Goal: Task Accomplishment & Management: Use online tool/utility

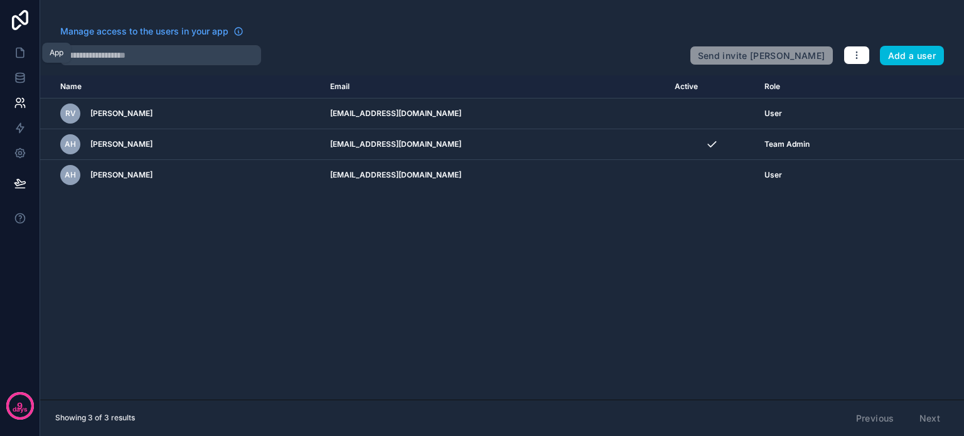
click at [23, 59] on link at bounding box center [20, 52] width 40 height 25
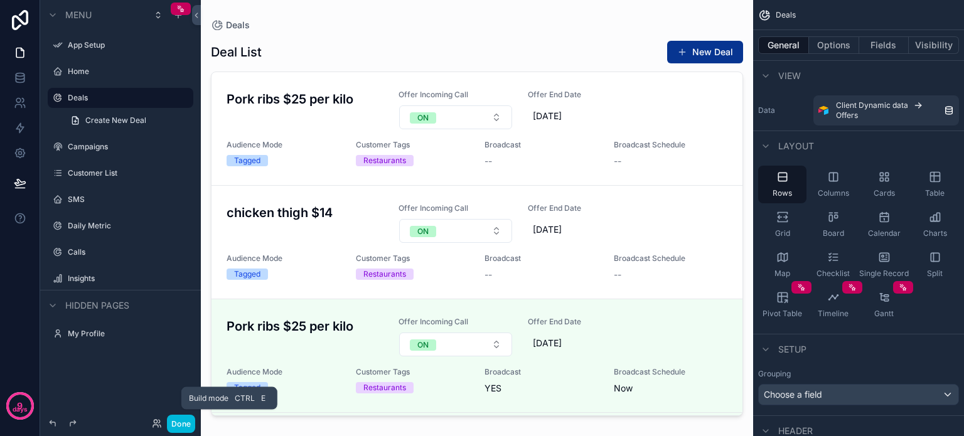
drag, startPoint x: 177, startPoint y: 428, endPoint x: 173, endPoint y: 401, distance: 26.6
click at [177, 428] on button "Done" at bounding box center [181, 424] width 28 height 18
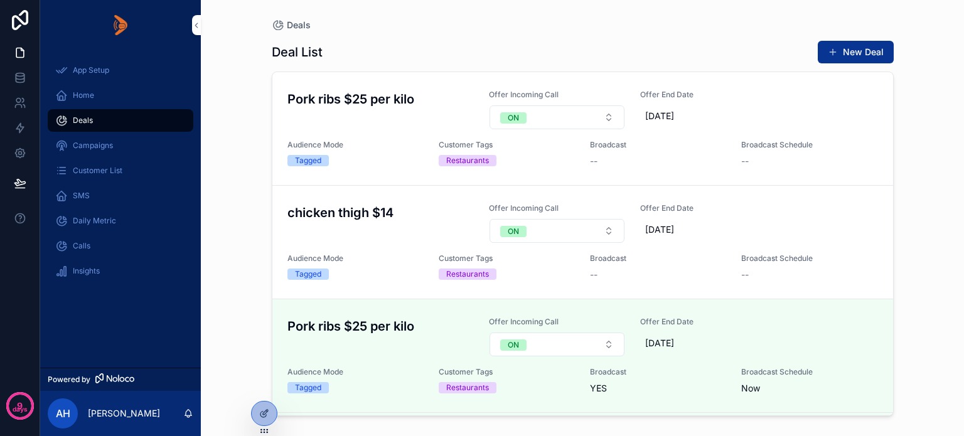
click at [0, 0] on icon at bounding box center [0, 0] width 0 height 0
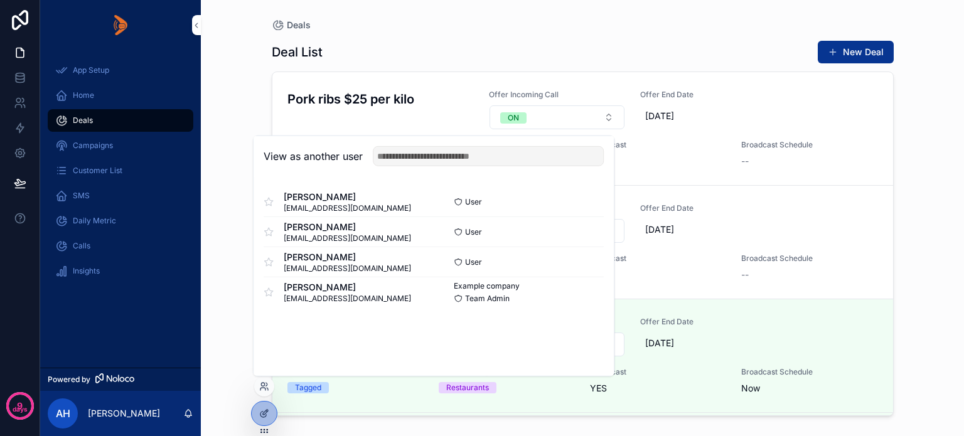
click at [0, 0] on button "Select" at bounding box center [0, 0] width 0 height 0
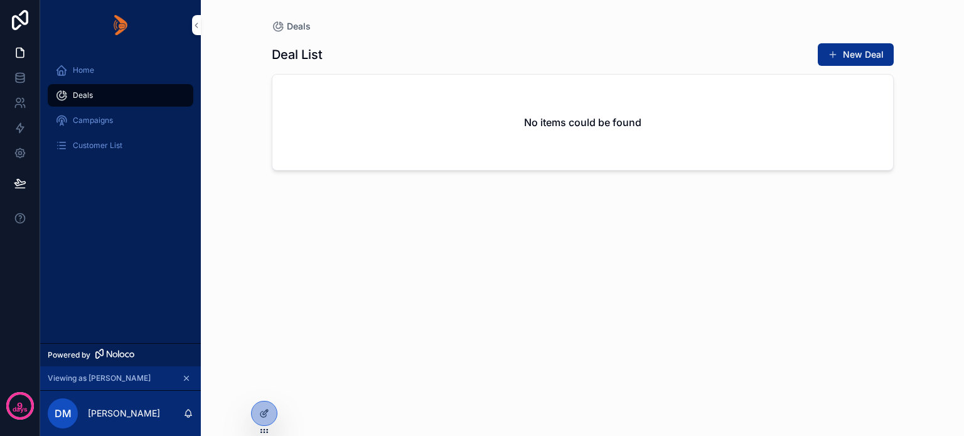
click at [860, 50] on button "New Deal" at bounding box center [856, 54] width 76 height 23
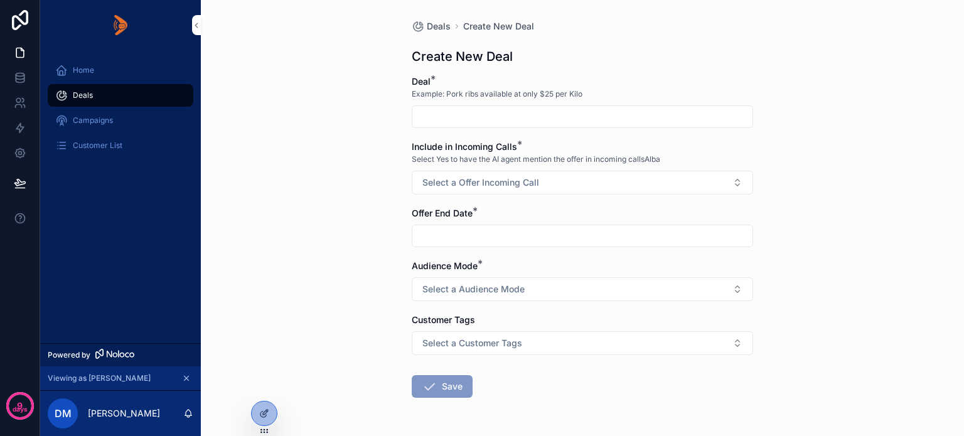
click at [427, 117] on input "scrollable content" at bounding box center [583, 117] width 340 height 18
type input "*"
type input "**********"
click at [480, 185] on span "Select a Offer Incoming Call" at bounding box center [481, 182] width 117 height 13
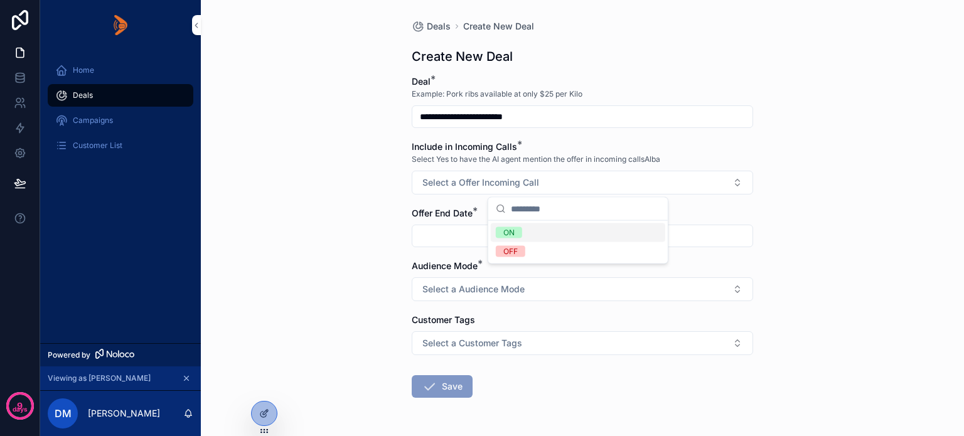
click at [509, 233] on div "ON" at bounding box center [509, 232] width 11 height 11
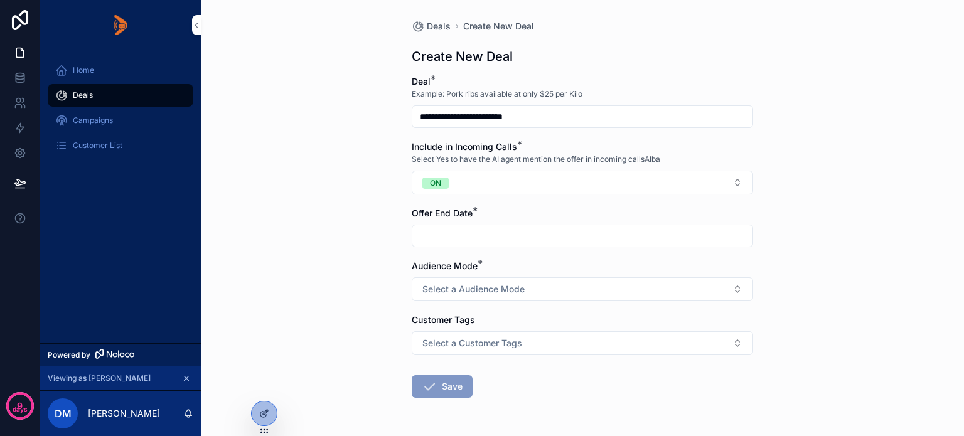
click at [480, 237] on input "scrollable content" at bounding box center [583, 236] width 340 height 18
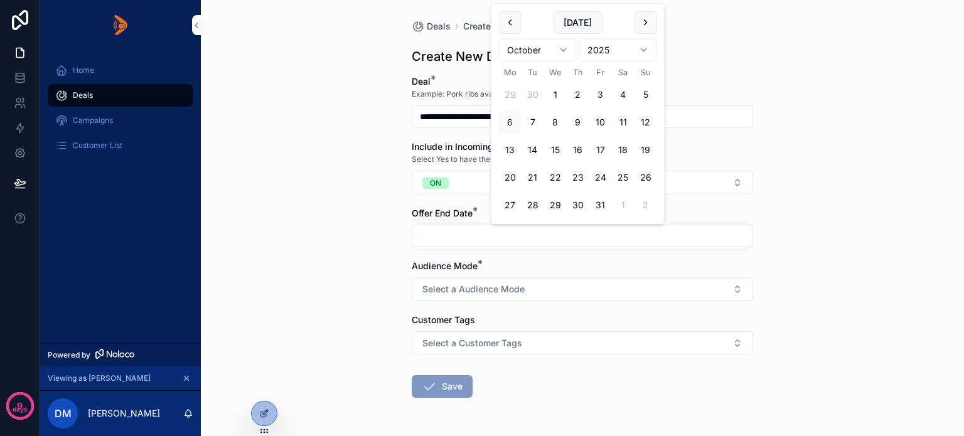
click at [554, 174] on button "22" at bounding box center [555, 177] width 23 height 23
type input "**********"
click at [473, 286] on span "Select a Audience Mode" at bounding box center [474, 289] width 102 height 13
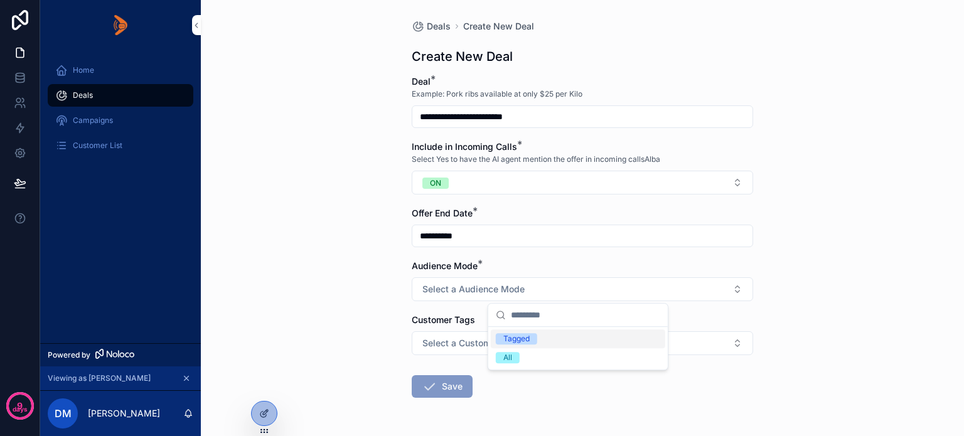
click at [505, 336] on div "Tagged" at bounding box center [517, 338] width 26 height 11
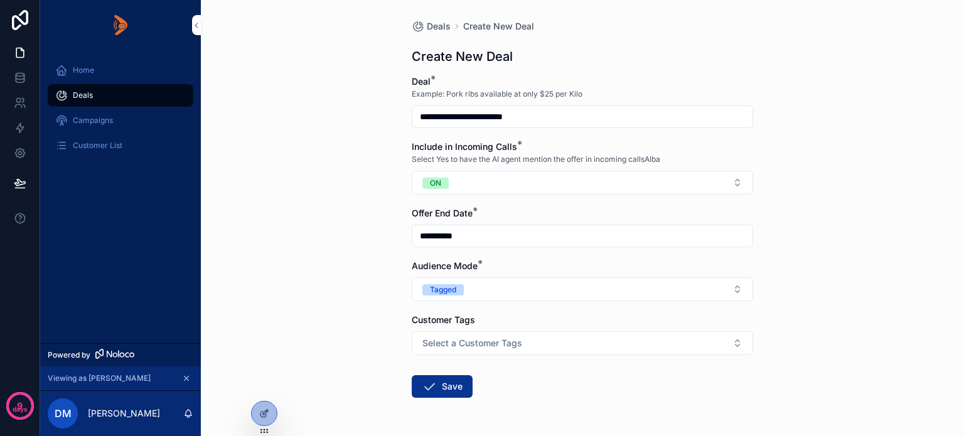
click at [460, 338] on span "Select a Customer Tags" at bounding box center [473, 343] width 100 height 13
click at [516, 278] on div "Cafes" at bounding box center [514, 278] width 21 height 11
click at [445, 385] on button "Save" at bounding box center [442, 386] width 61 height 23
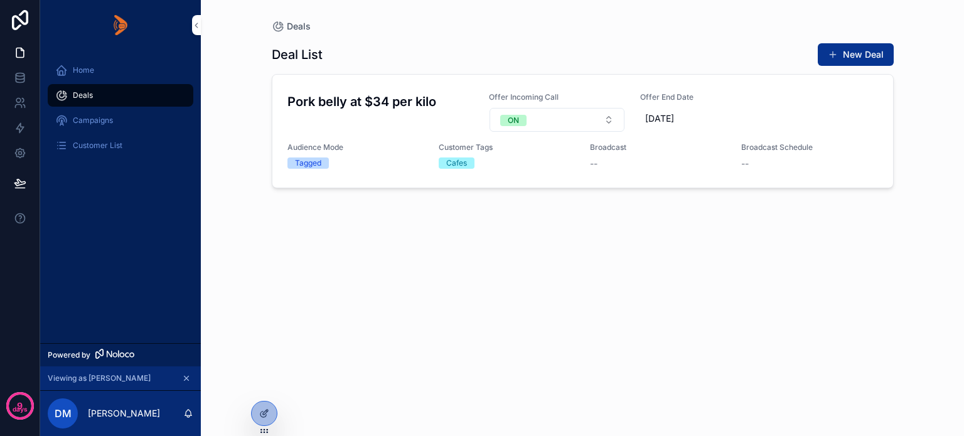
click at [94, 143] on span "Customer List" at bounding box center [98, 146] width 50 height 10
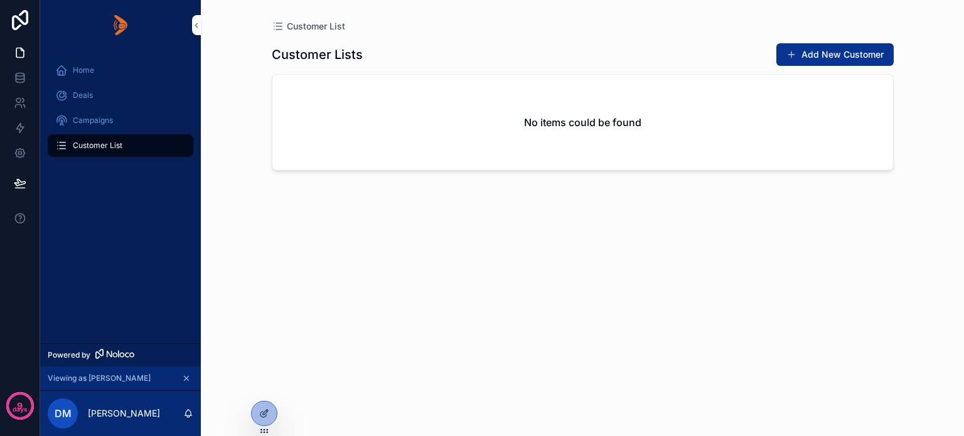
click at [831, 51] on button "Add New Customer" at bounding box center [835, 54] width 117 height 23
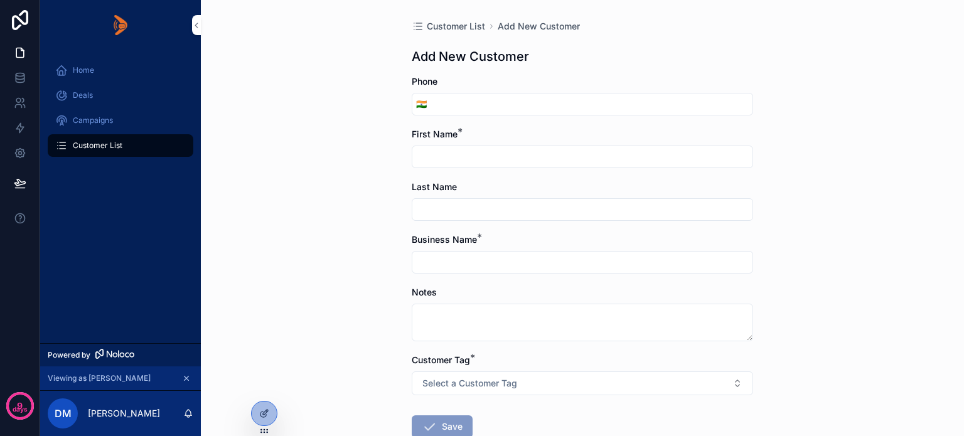
click at [447, 105] on input "scrollable content" at bounding box center [592, 104] width 322 height 18
type input "**********"
type input "*****"
type input "*********"
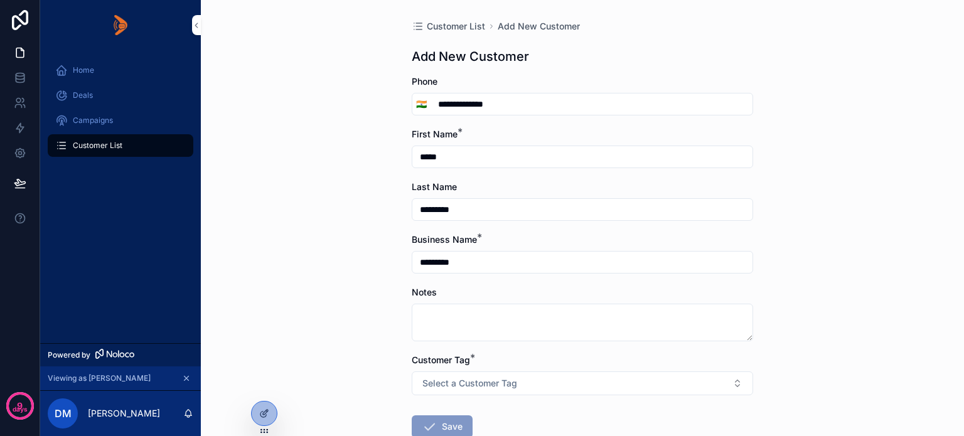
type input "**********"
drag, startPoint x: 472, startPoint y: 263, endPoint x: 400, endPoint y: 262, distance: 71.6
click at [402, 262] on div "**********" at bounding box center [583, 259] width 362 height 519
type input "********"
click at [427, 313] on textarea "scrollable content" at bounding box center [583, 323] width 342 height 38
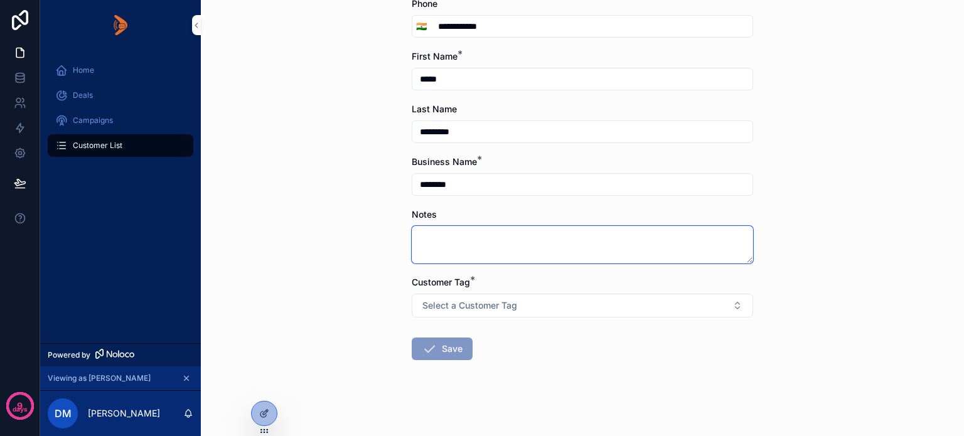
scroll to position [82, 0]
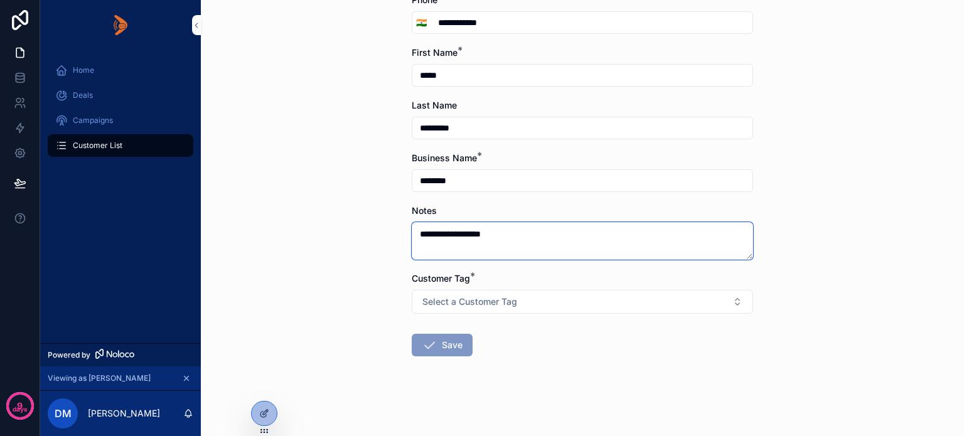
type textarea "**********"
click at [474, 298] on span "Select a Customer Tag" at bounding box center [470, 302] width 95 height 13
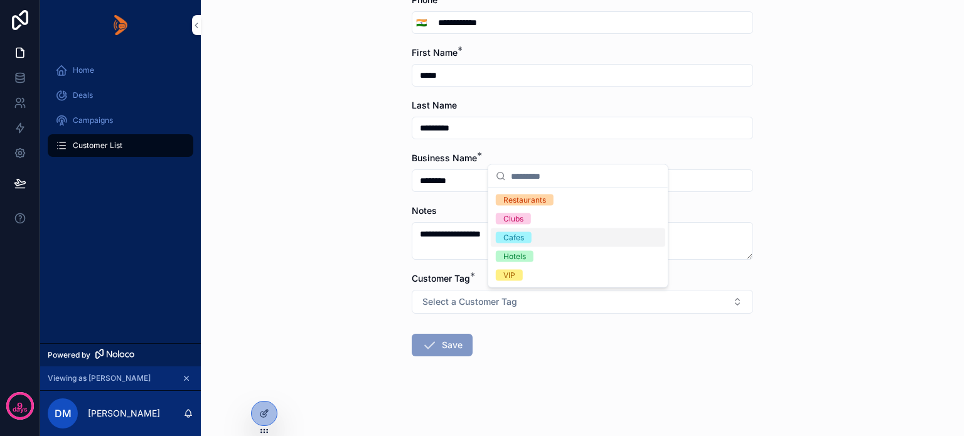
click at [522, 240] on div "Cafes" at bounding box center [514, 237] width 21 height 11
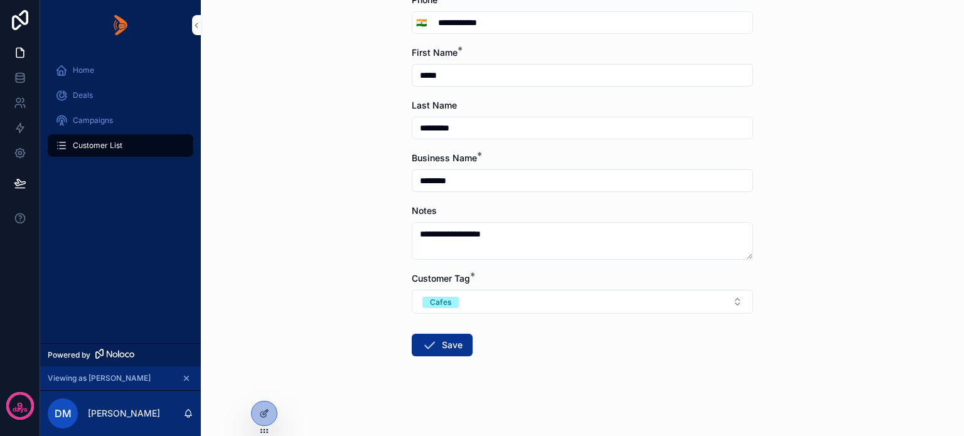
click at [443, 345] on button "Save" at bounding box center [442, 345] width 61 height 23
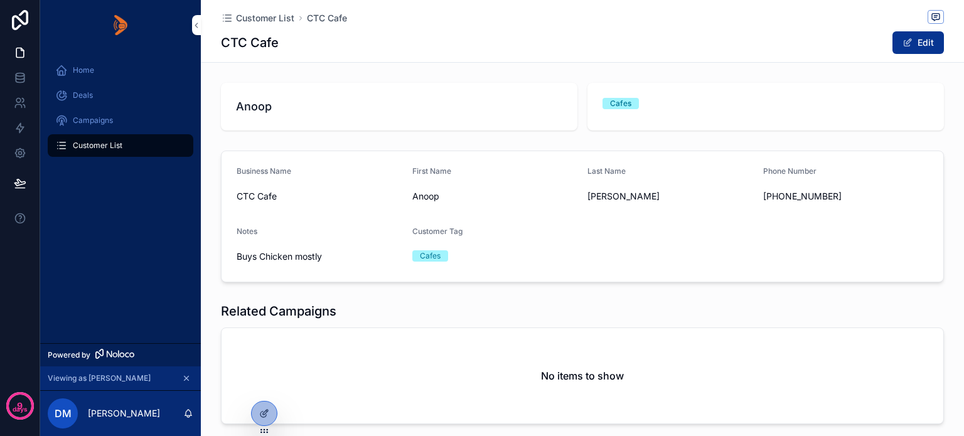
click at [77, 96] on span "Deals" at bounding box center [83, 95] width 20 height 10
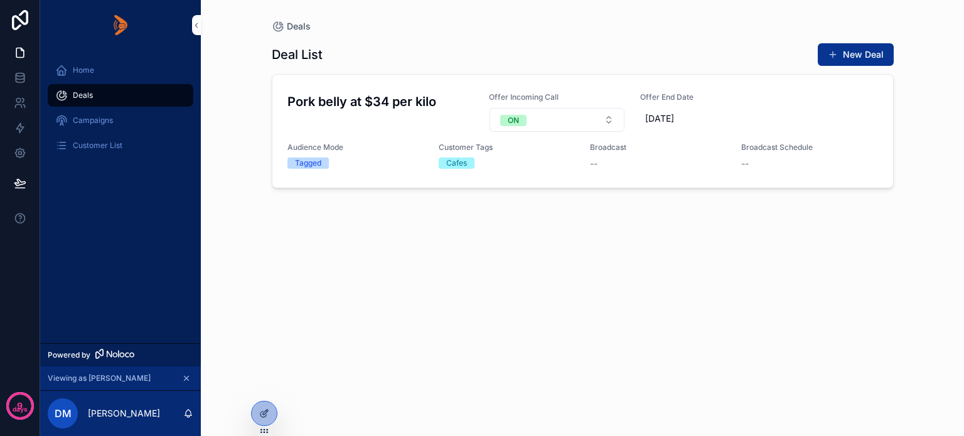
click at [0, 0] on span "Broadcast" at bounding box center [0, 0] width 0 height 0
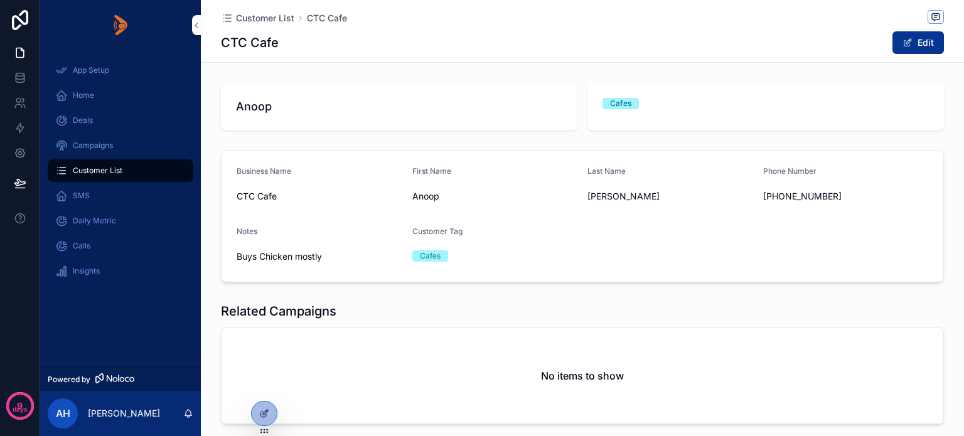
click at [0, 0] on icon at bounding box center [0, 0] width 0 height 0
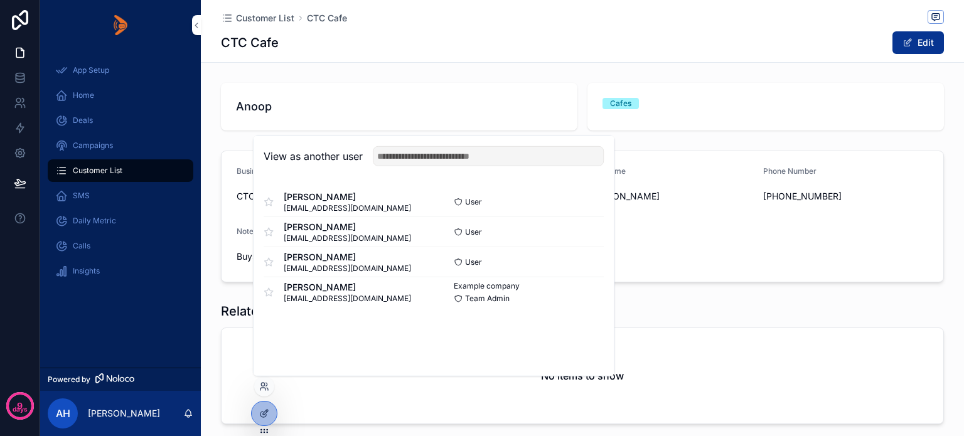
click at [0, 0] on button "Select" at bounding box center [0, 0] width 0 height 0
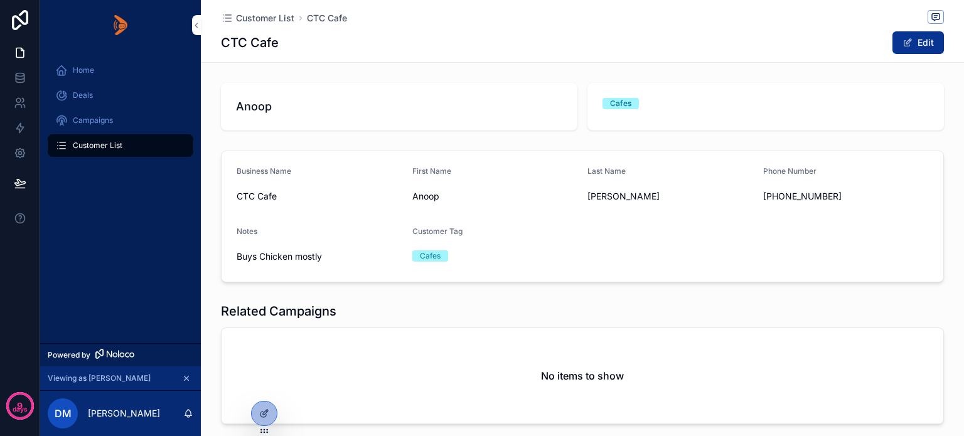
click at [97, 94] on div "Deals" at bounding box center [120, 95] width 131 height 20
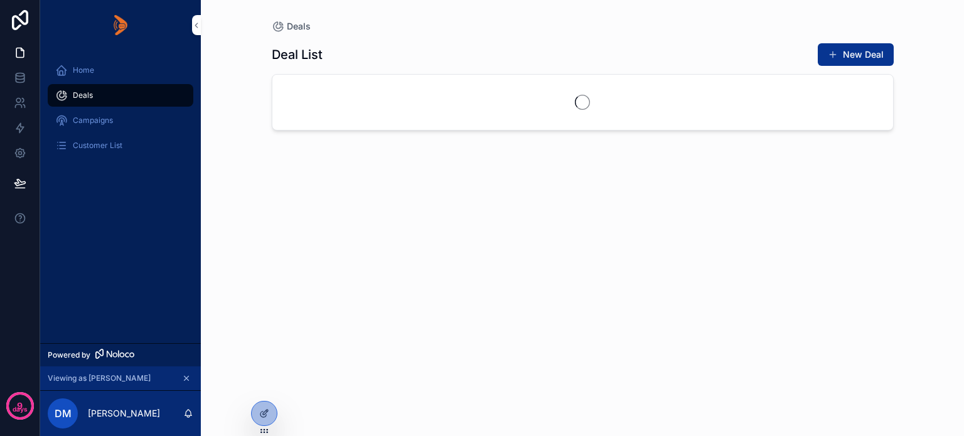
click at [109, 121] on span "Campaigns" at bounding box center [93, 121] width 40 height 10
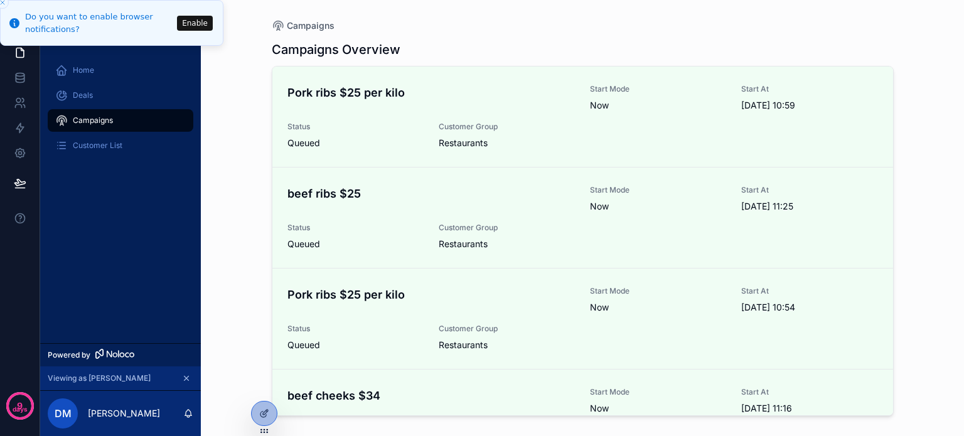
scroll to position [54, 0]
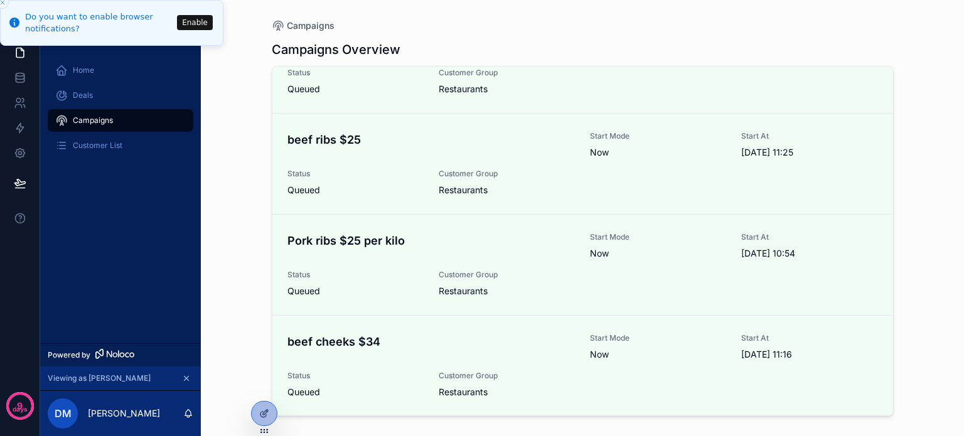
click at [190, 21] on button "Enable" at bounding box center [195, 22] width 36 height 15
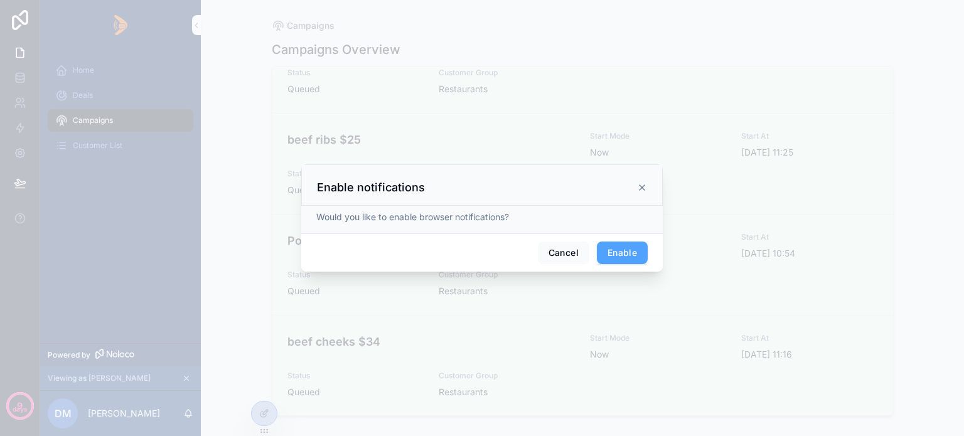
click at [617, 250] on button "Enable" at bounding box center [622, 253] width 51 height 23
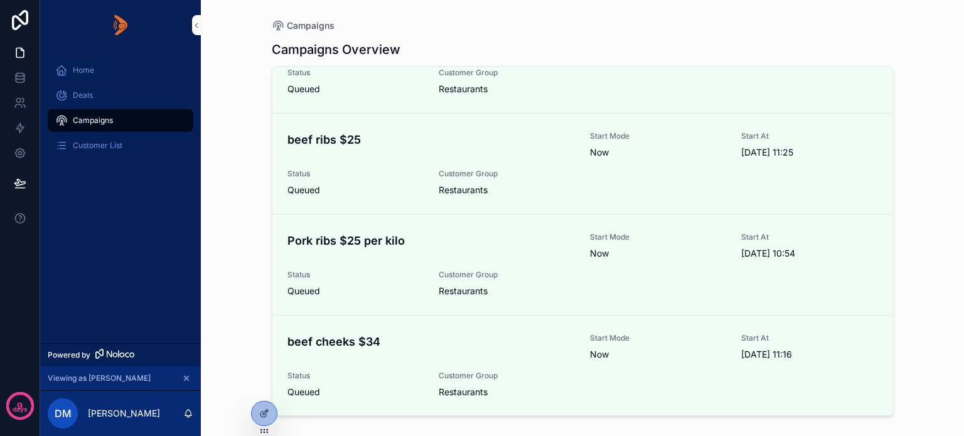
scroll to position [0, 0]
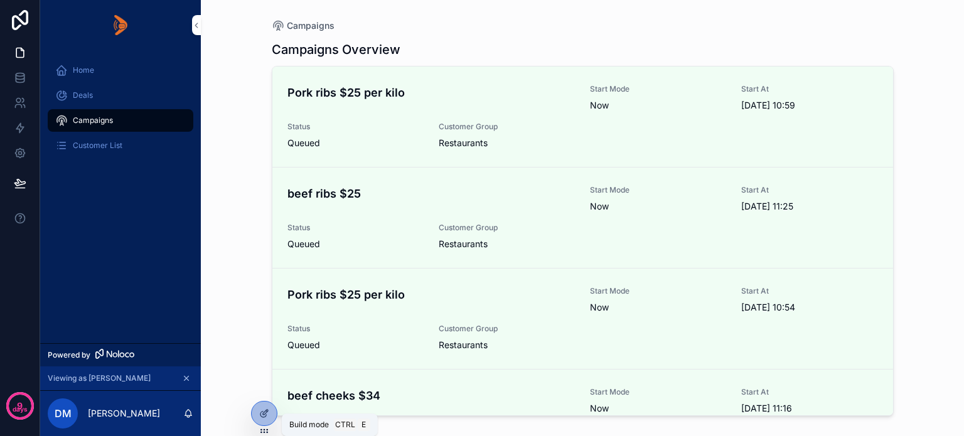
click at [264, 411] on icon at bounding box center [264, 414] width 10 height 10
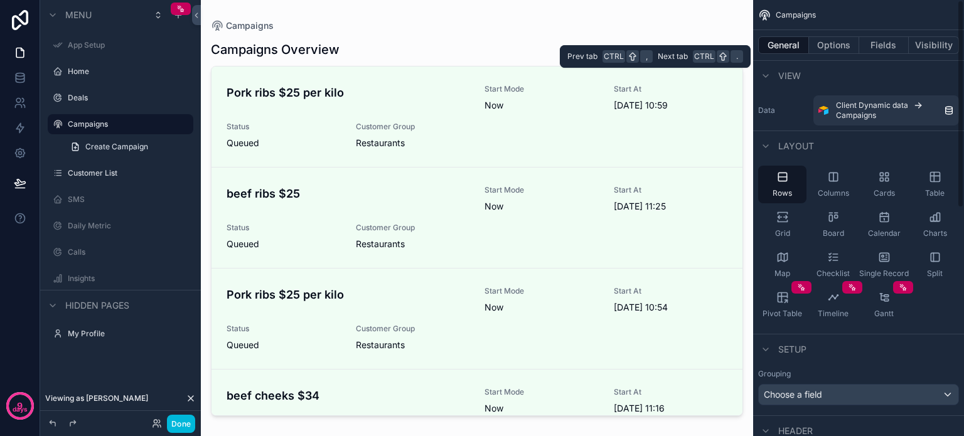
click at [931, 48] on button "Visibility" at bounding box center [934, 45] width 50 height 18
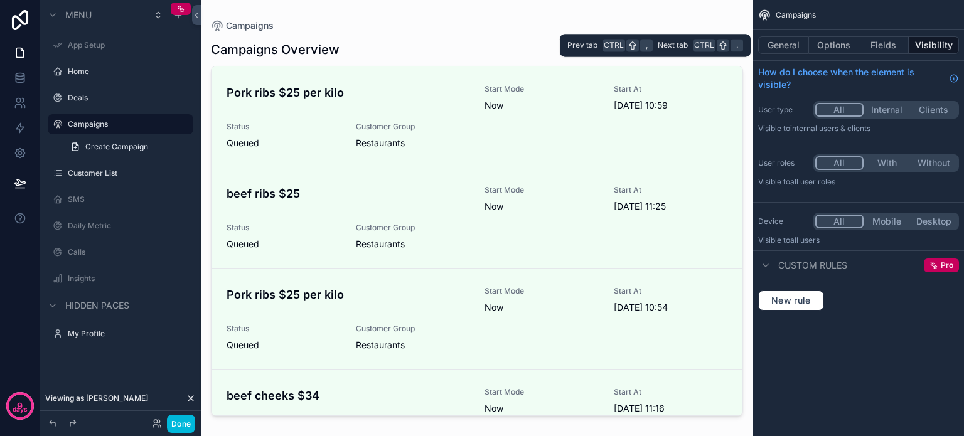
click at [784, 41] on button "General" at bounding box center [783, 45] width 51 height 18
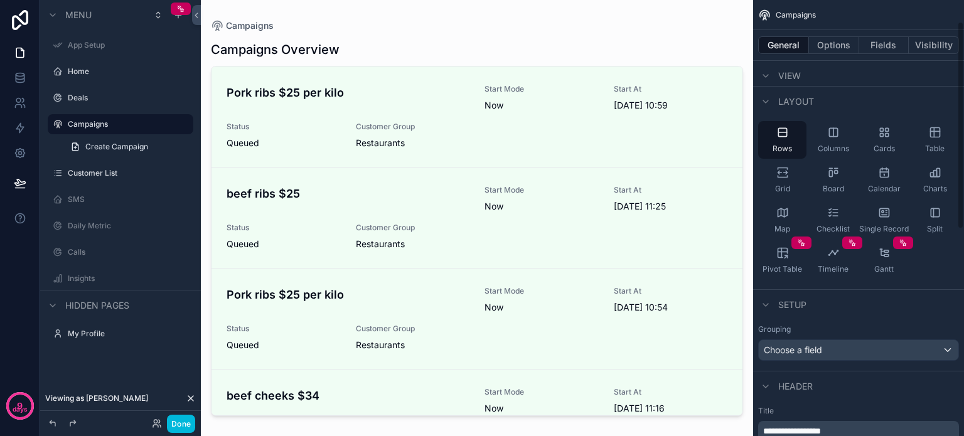
scroll to position [38, 0]
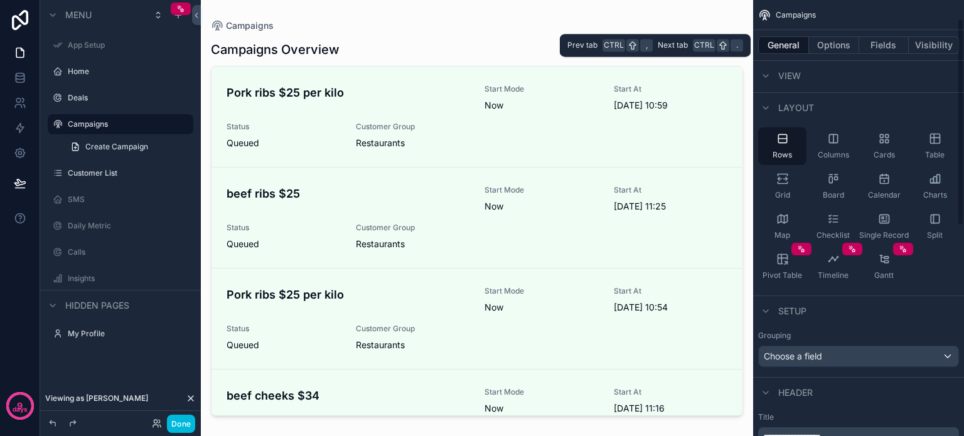
click at [833, 44] on button "Options" at bounding box center [834, 45] width 50 height 18
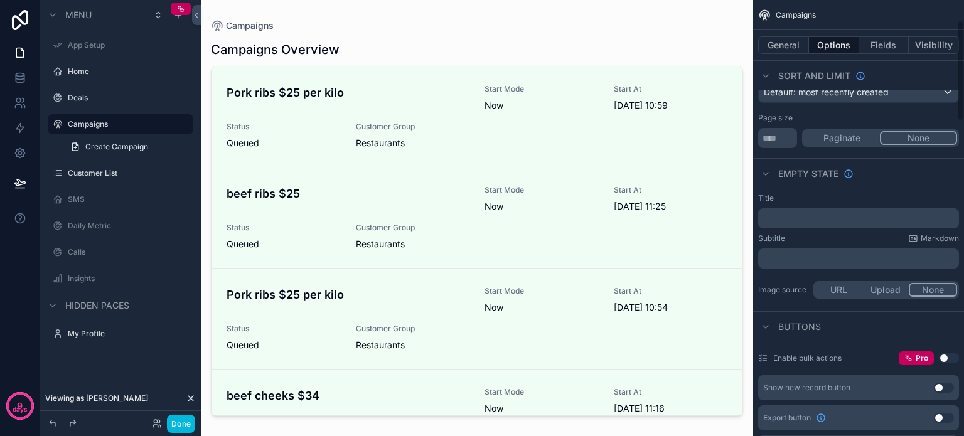
scroll to position [0, 0]
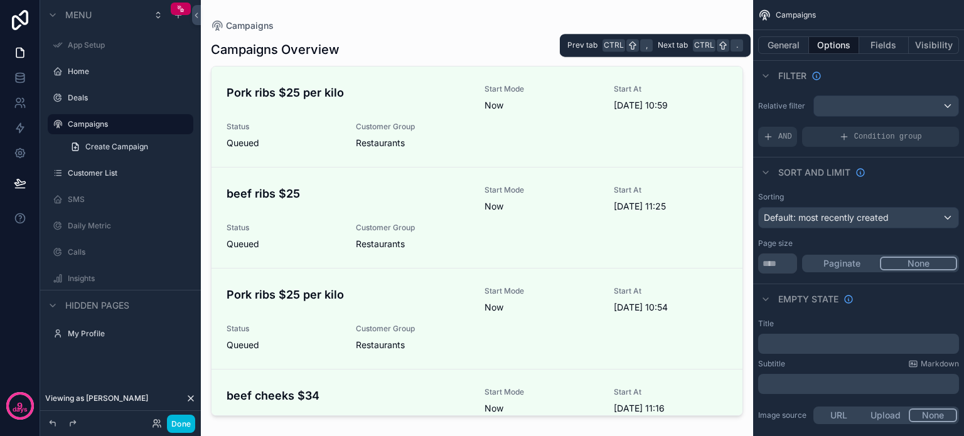
click at [886, 38] on button "Fields" at bounding box center [885, 45] width 50 height 18
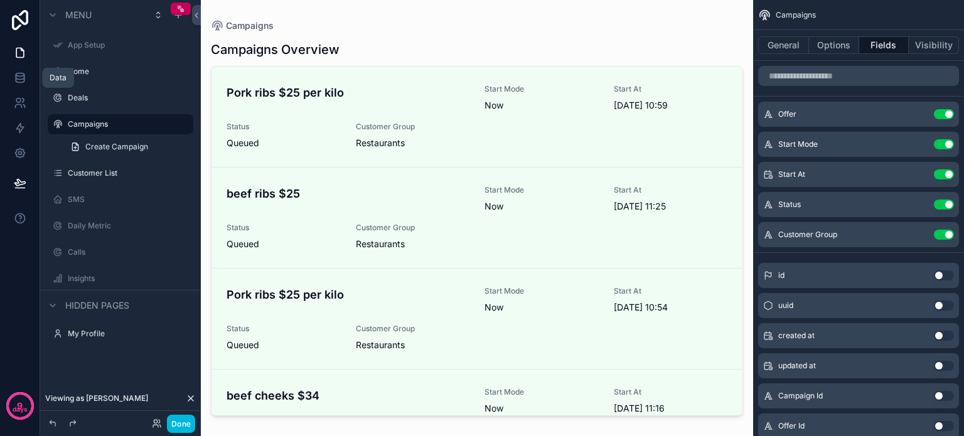
click at [18, 78] on icon at bounding box center [20, 77] width 8 height 5
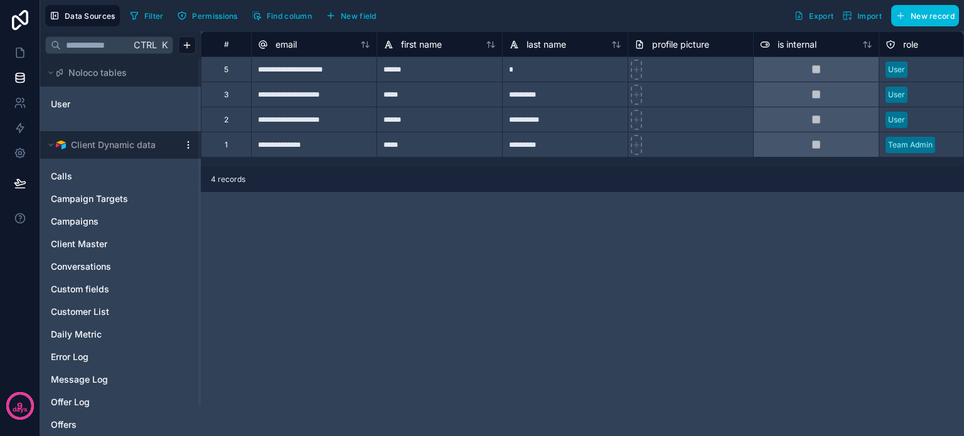
click at [74, 219] on span "Campaigns" at bounding box center [75, 221] width 48 height 13
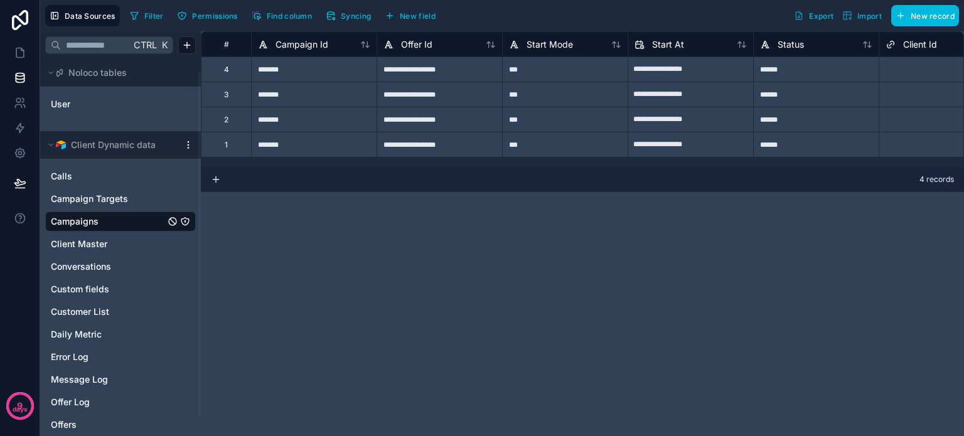
scroll to position [34, 0]
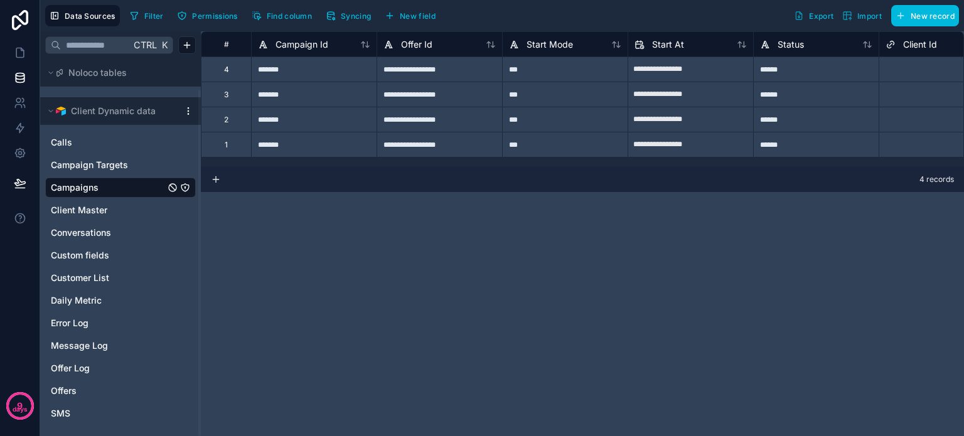
click at [75, 385] on span "Offers" at bounding box center [64, 391] width 26 height 13
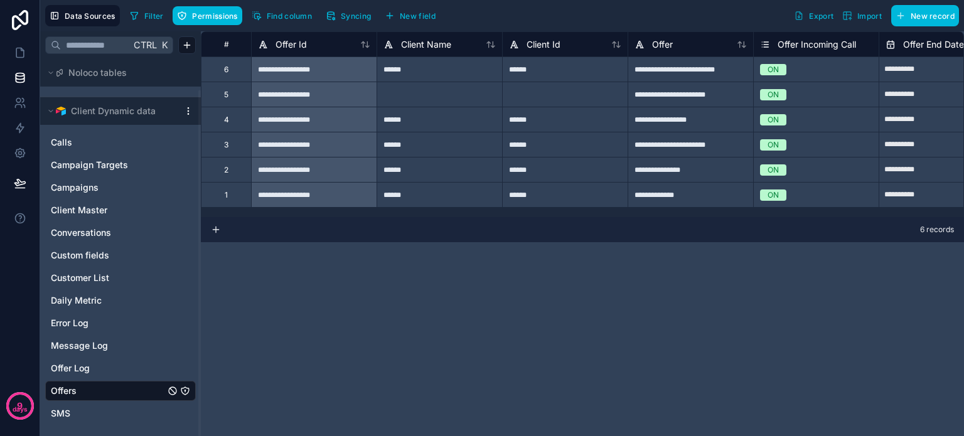
click at [203, 18] on span "Permissions" at bounding box center [214, 15] width 45 height 9
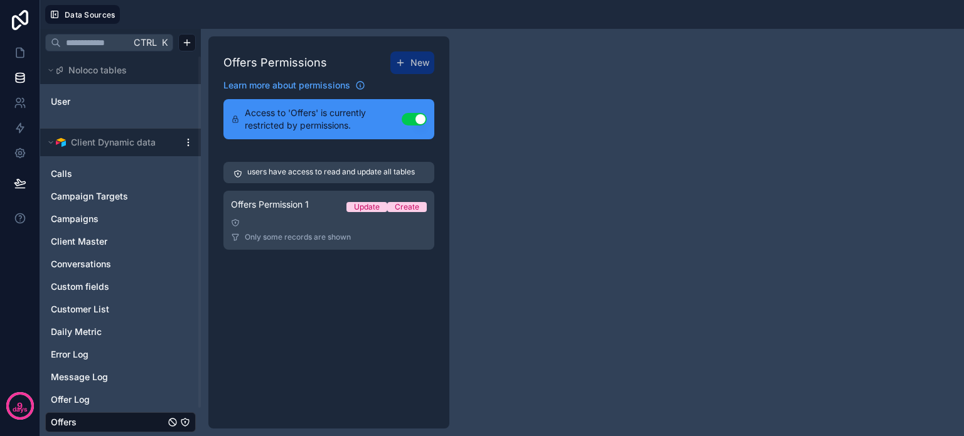
click at [301, 217] on link "Offers Permission 1 Update Create Only some records are shown" at bounding box center [329, 220] width 211 height 59
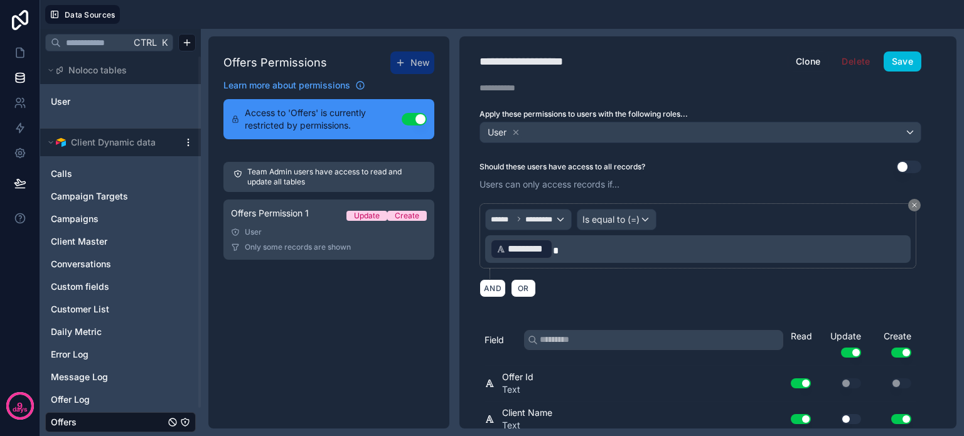
click at [900, 56] on button "Save" at bounding box center [903, 61] width 38 height 20
click at [20, 51] on icon at bounding box center [20, 52] width 13 height 13
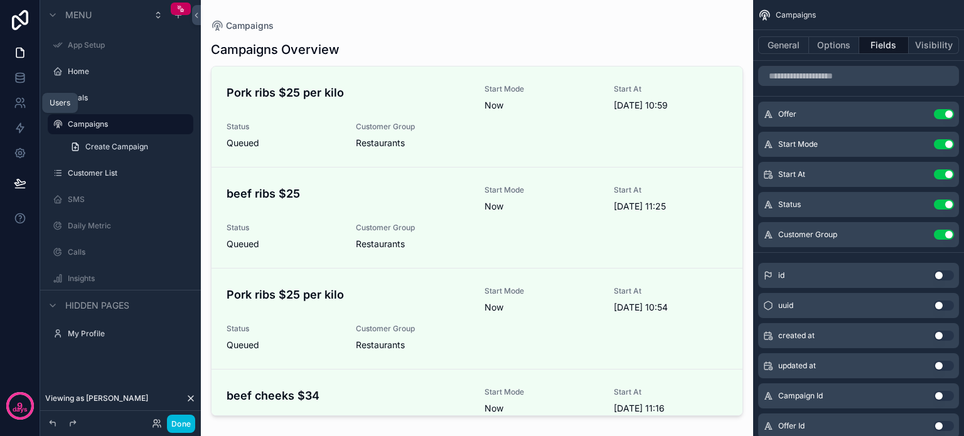
click at [21, 105] on icon at bounding box center [18, 106] width 6 height 3
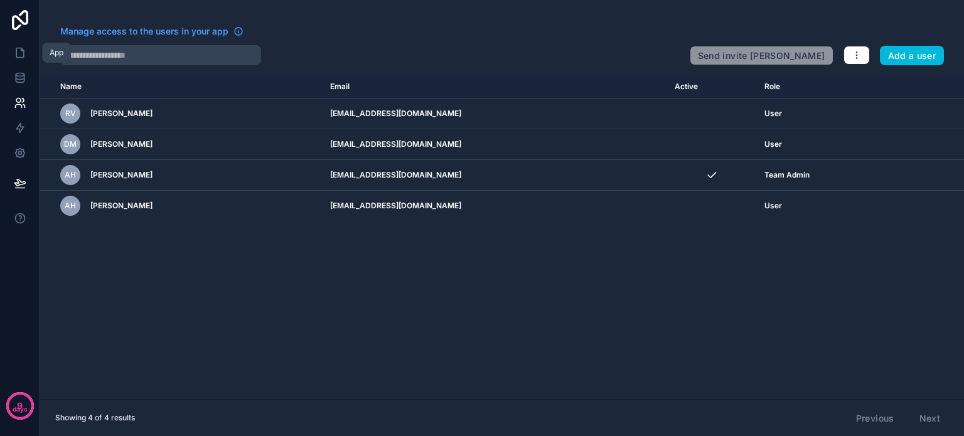
click at [16, 57] on icon at bounding box center [20, 52] width 8 height 9
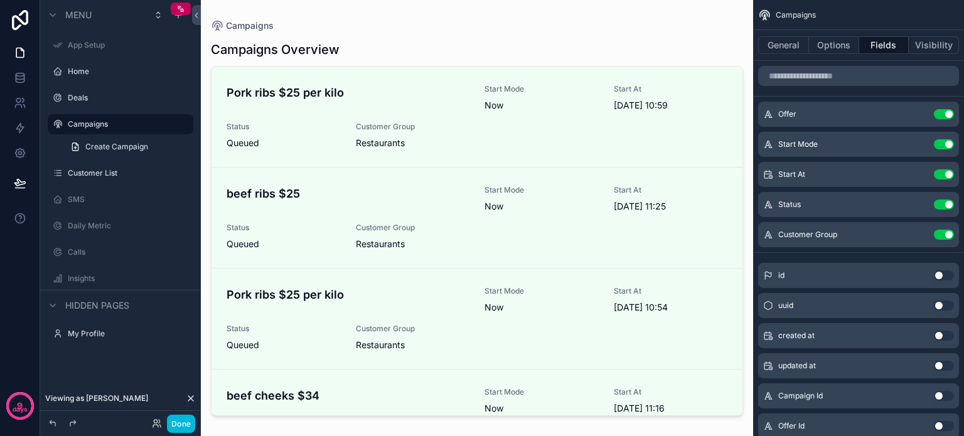
click at [94, 99] on label "Deals" at bounding box center [127, 98] width 118 height 10
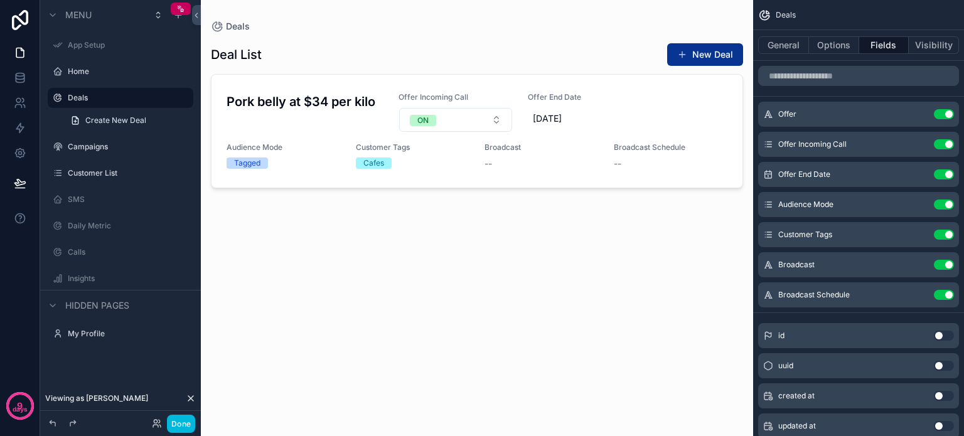
click at [80, 145] on label "Campaigns" at bounding box center [127, 147] width 118 height 10
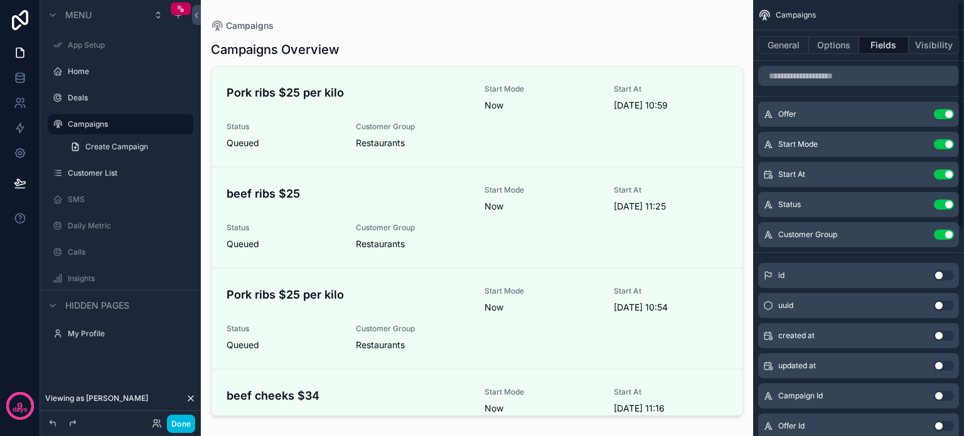
click at [517, 30] on div "scrollable content" at bounding box center [477, 210] width 553 height 421
click at [181, 426] on button "Done" at bounding box center [181, 424] width 28 height 18
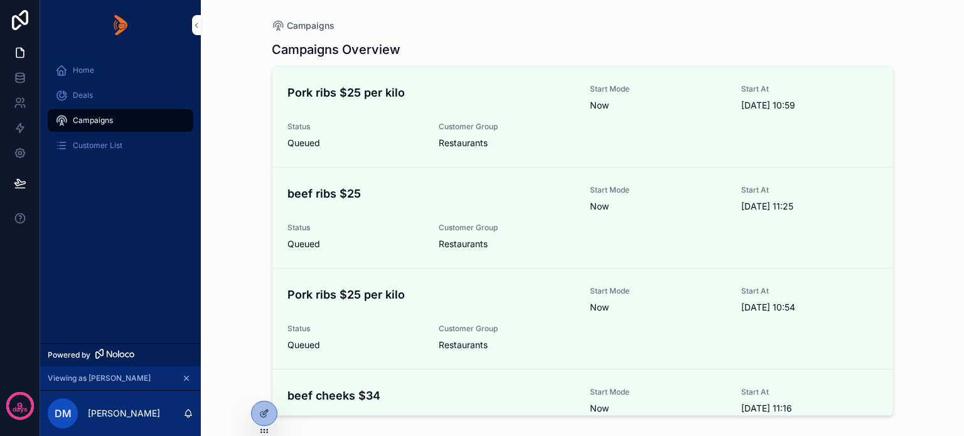
click at [85, 95] on span "Deals" at bounding box center [83, 95] width 20 height 10
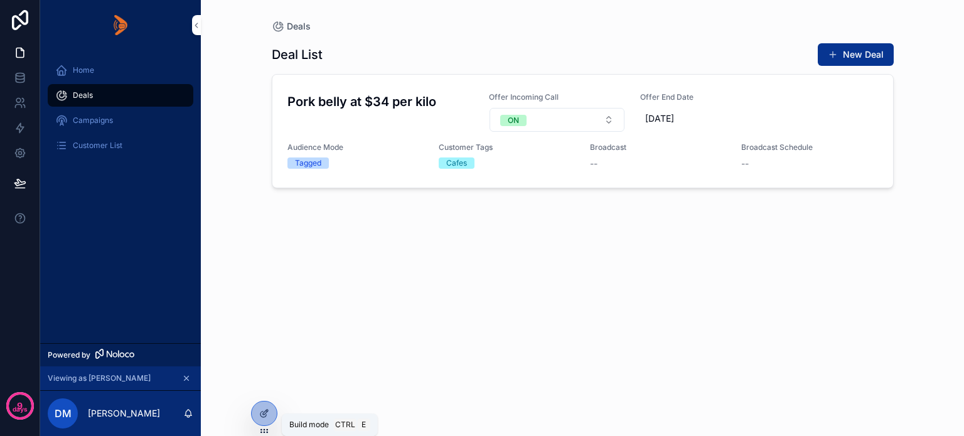
click at [264, 413] on icon at bounding box center [264, 414] width 10 height 10
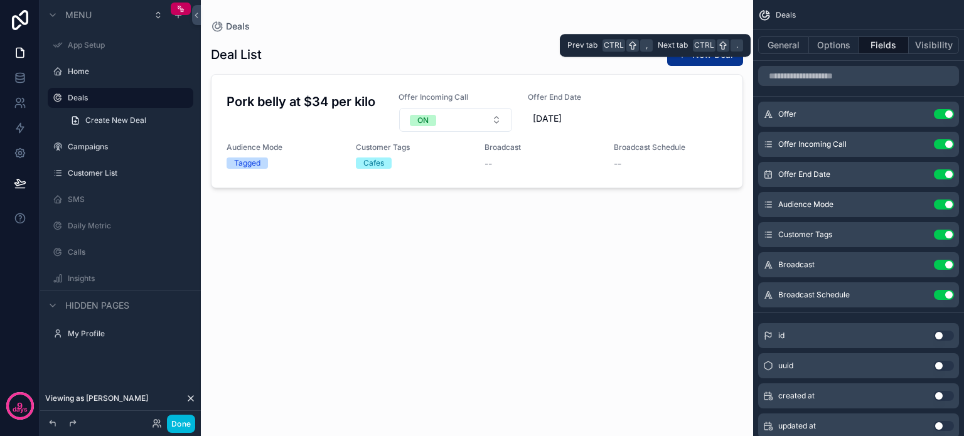
click at [785, 45] on button "General" at bounding box center [783, 45] width 51 height 18
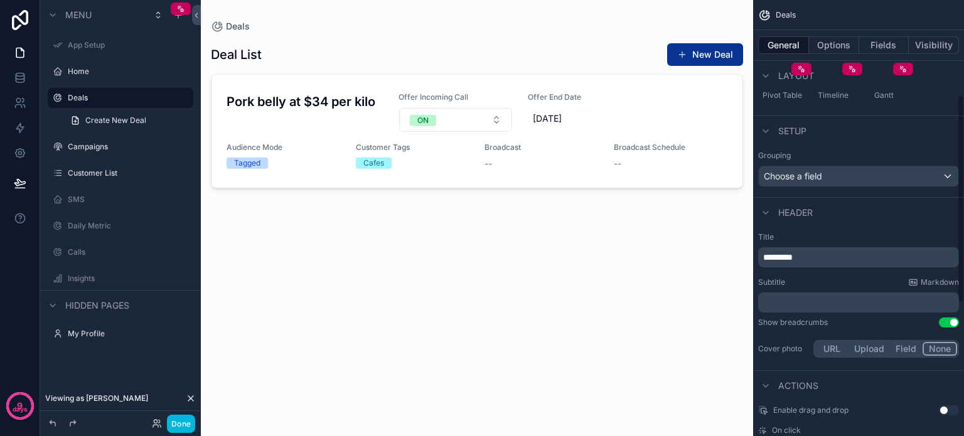
scroll to position [164, 0]
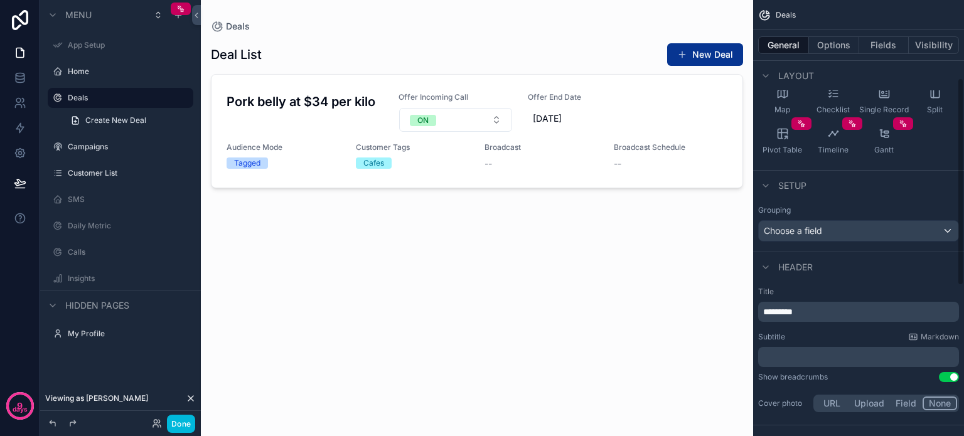
click at [828, 45] on button "Options" at bounding box center [834, 45] width 50 height 18
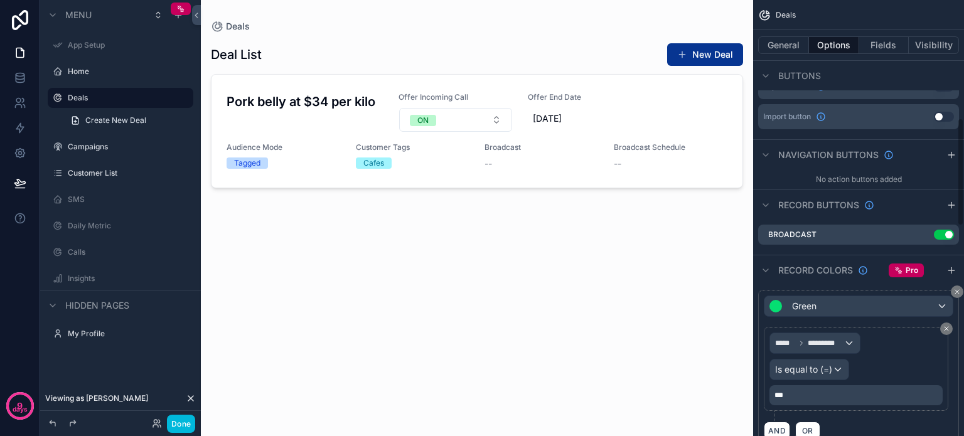
scroll to position [478, 0]
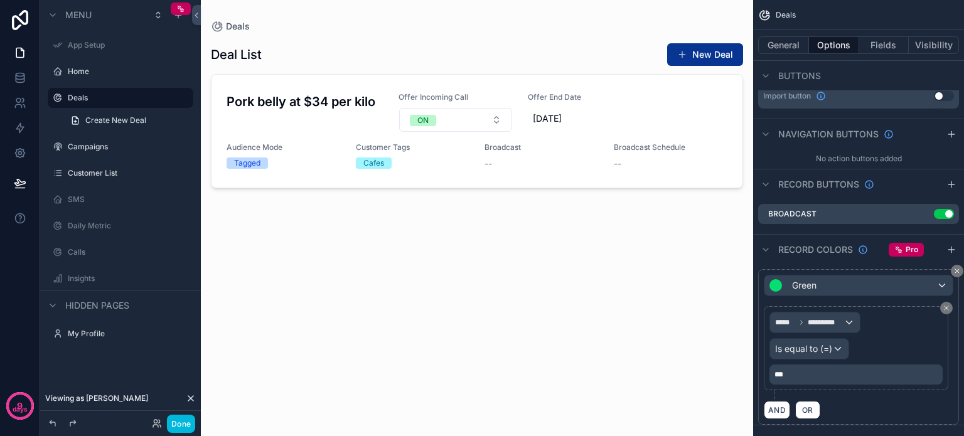
click at [0, 0] on icon "scrollable content" at bounding box center [0, 0] width 0 height 0
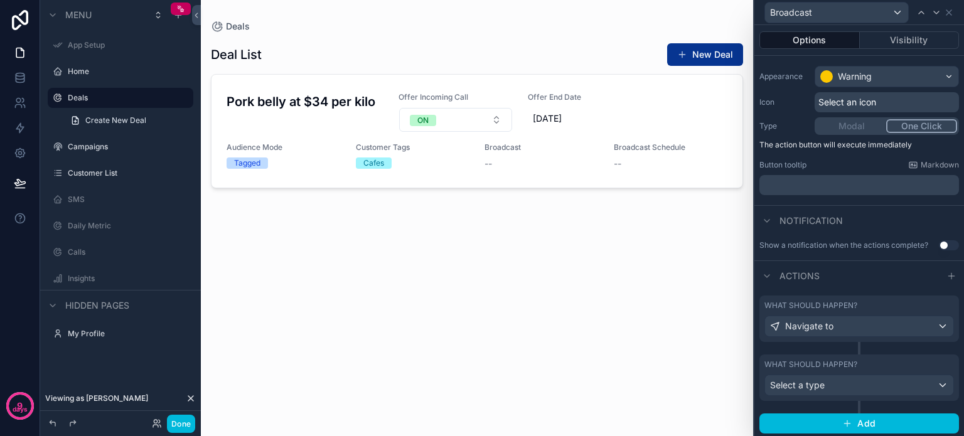
scroll to position [96, 0]
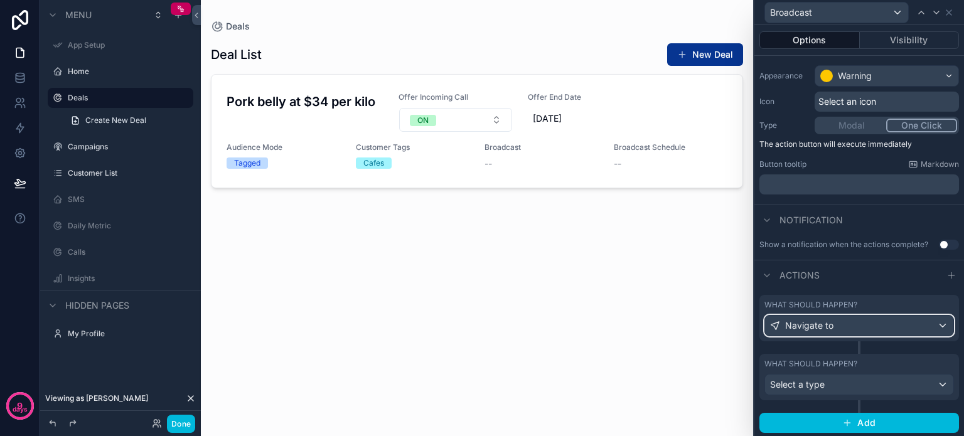
click at [919, 326] on div "Navigate to" at bounding box center [859, 326] width 188 height 20
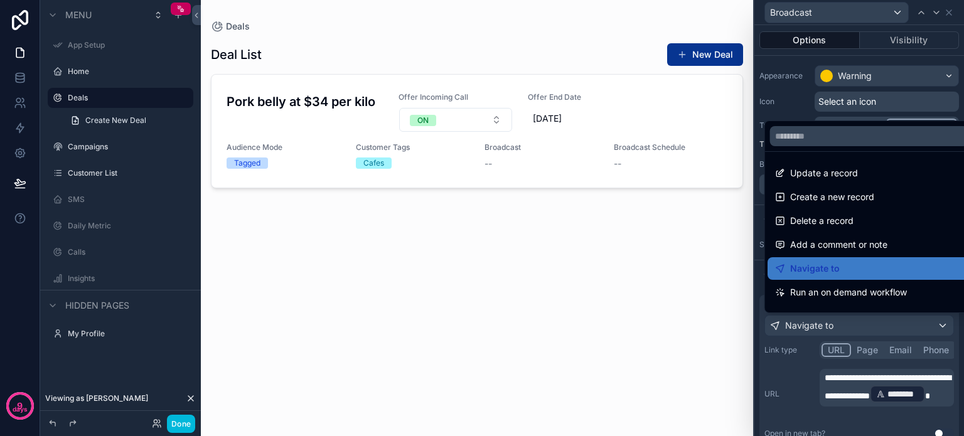
click at [884, 391] on div at bounding box center [860, 218] width 210 height 436
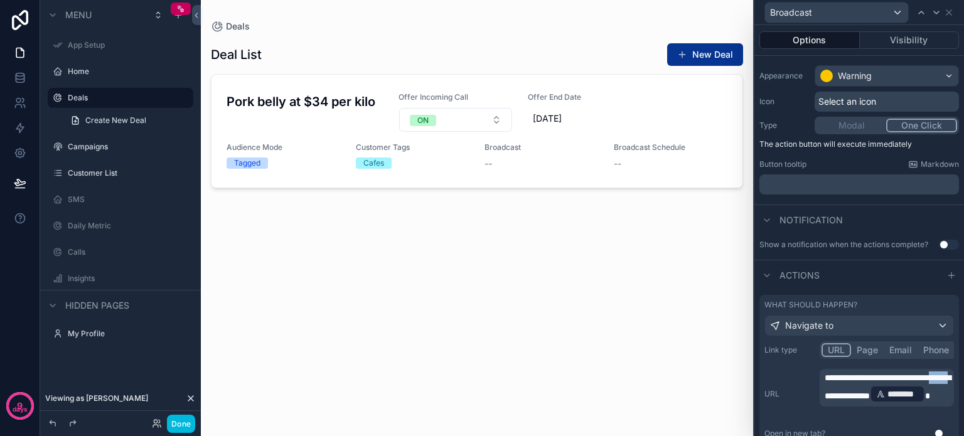
drag, startPoint x: 854, startPoint y: 388, endPoint x: 884, endPoint y: 386, distance: 30.2
click at [884, 386] on span "**********" at bounding box center [888, 387] width 126 height 27
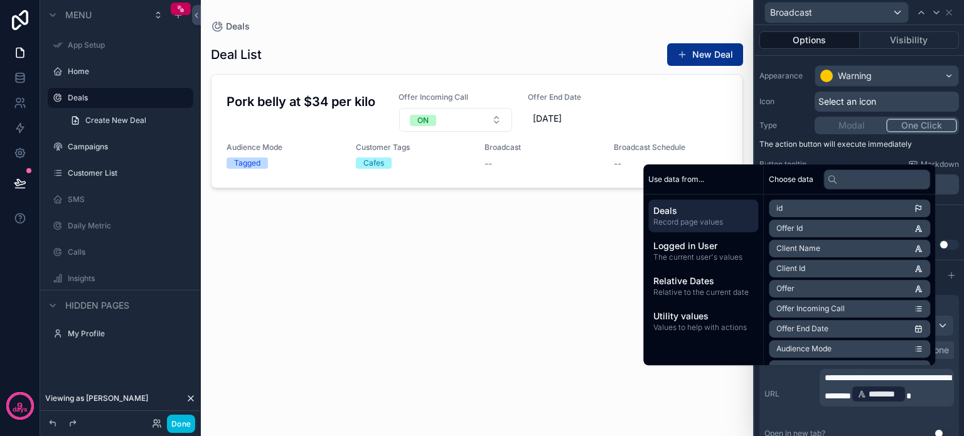
click at [711, 252] on span "The current user's values" at bounding box center [704, 257] width 100 height 10
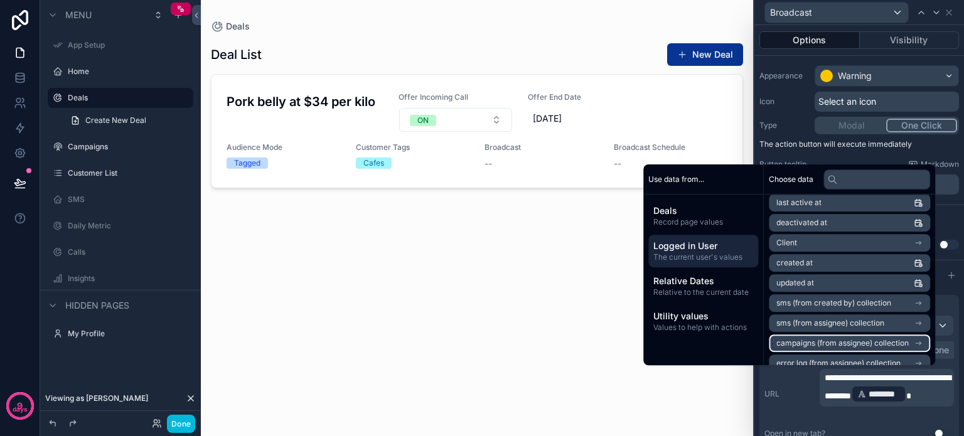
scroll to position [188, 0]
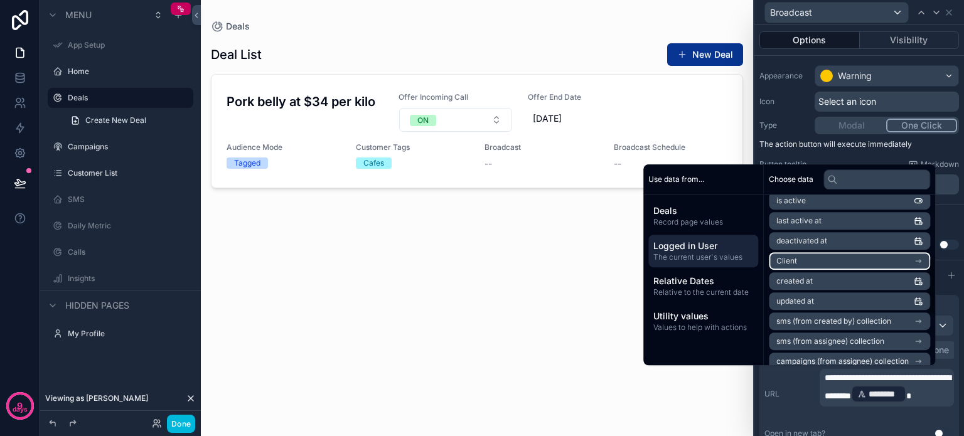
click at [827, 263] on li "Client" at bounding box center [849, 261] width 161 height 18
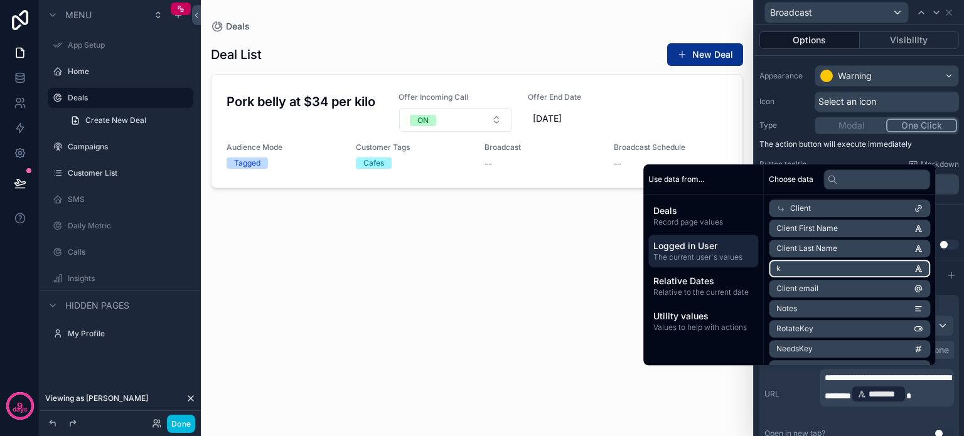
scroll to position [0, 0]
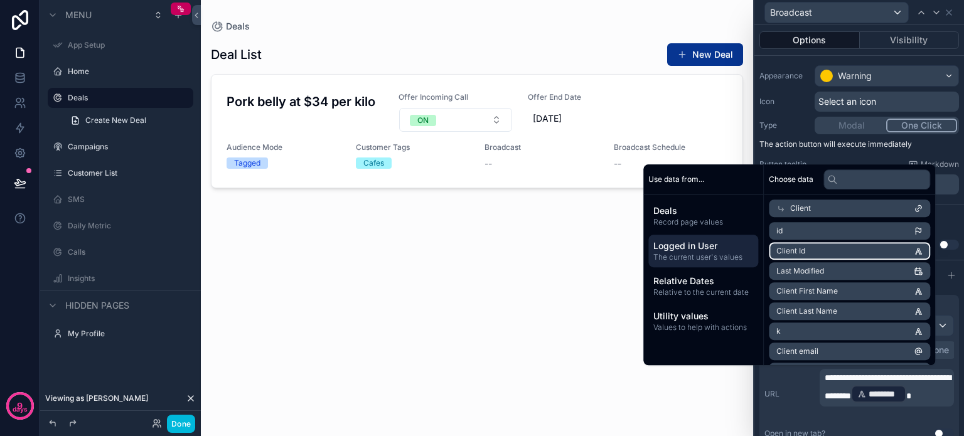
click at [851, 252] on li "Client Id" at bounding box center [849, 251] width 161 height 18
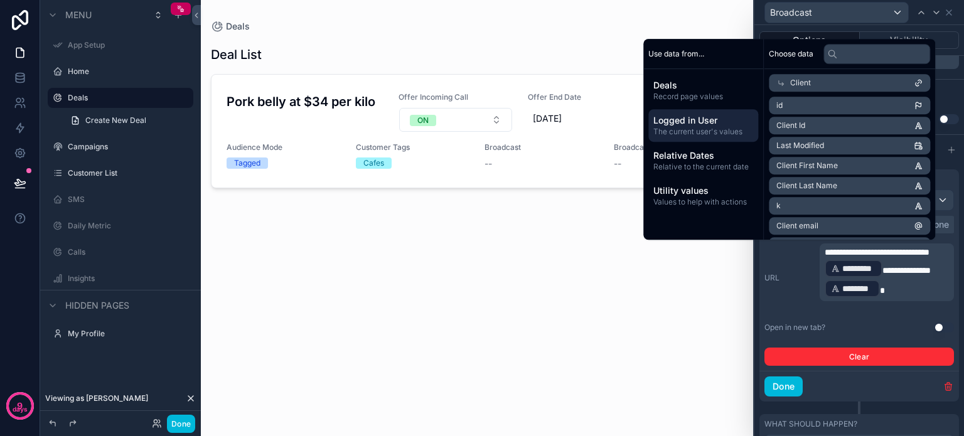
scroll to position [159, 0]
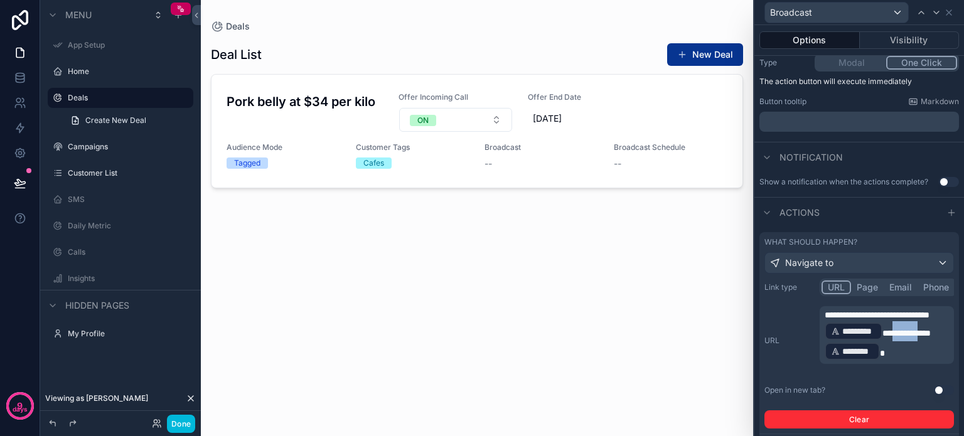
drag, startPoint x: 841, startPoint y: 344, endPoint x: 880, endPoint y: 345, distance: 38.3
click at [883, 338] on span "**********" at bounding box center [907, 333] width 48 height 9
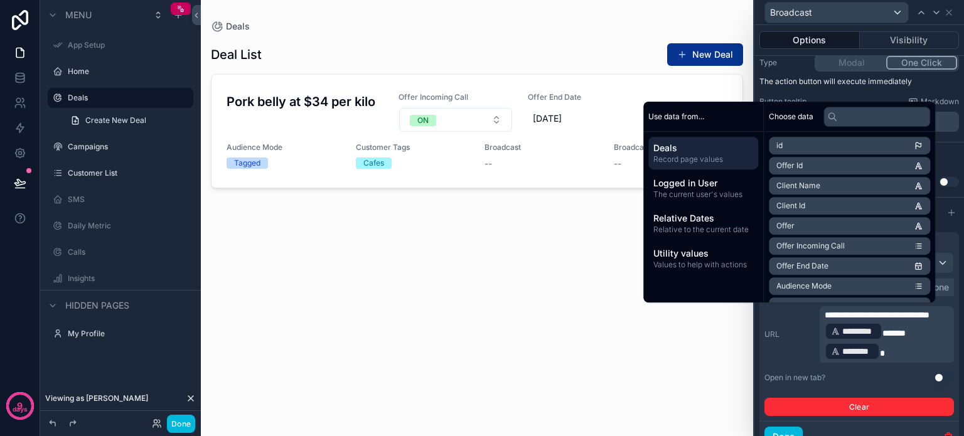
click at [683, 185] on span "Logged in User" at bounding box center [704, 183] width 100 height 13
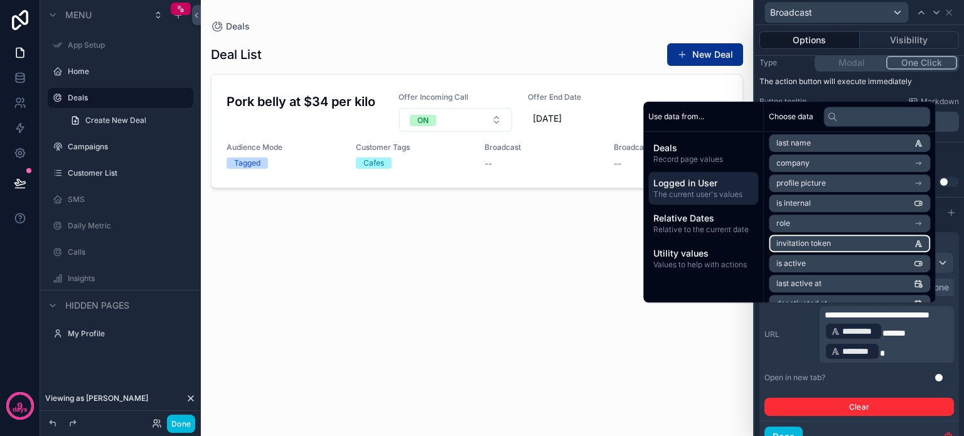
scroll to position [126, 0]
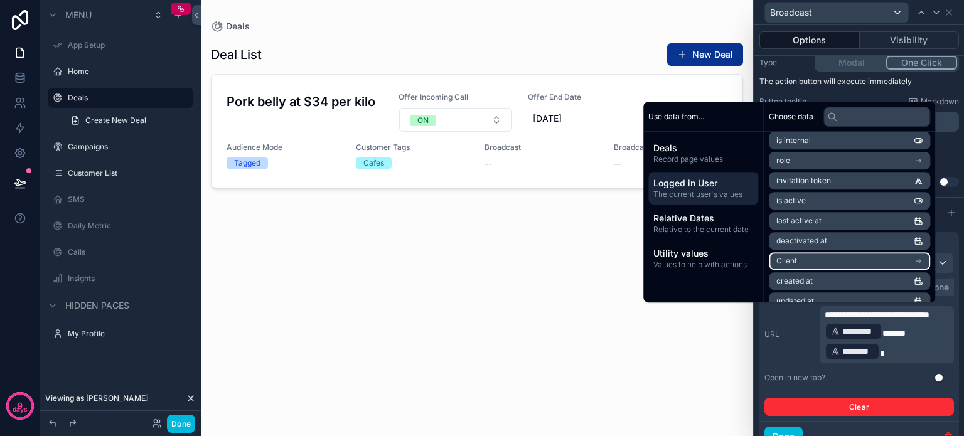
click at [815, 258] on li "Client" at bounding box center [849, 261] width 161 height 18
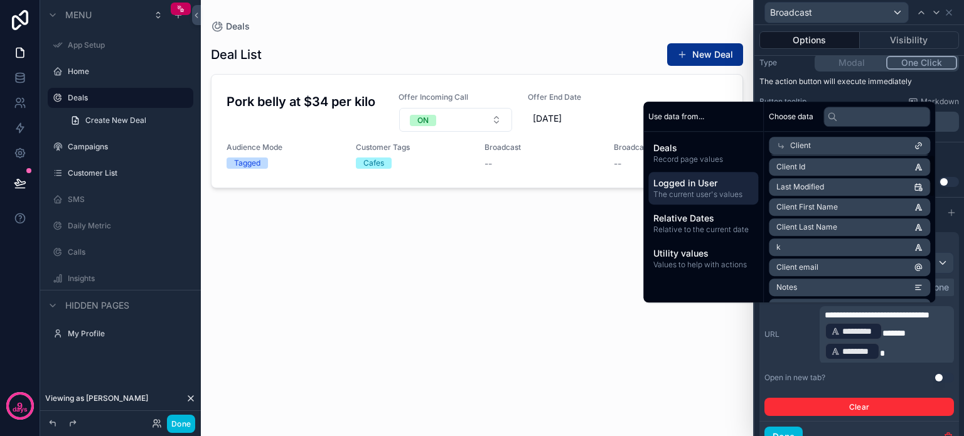
scroll to position [0, 0]
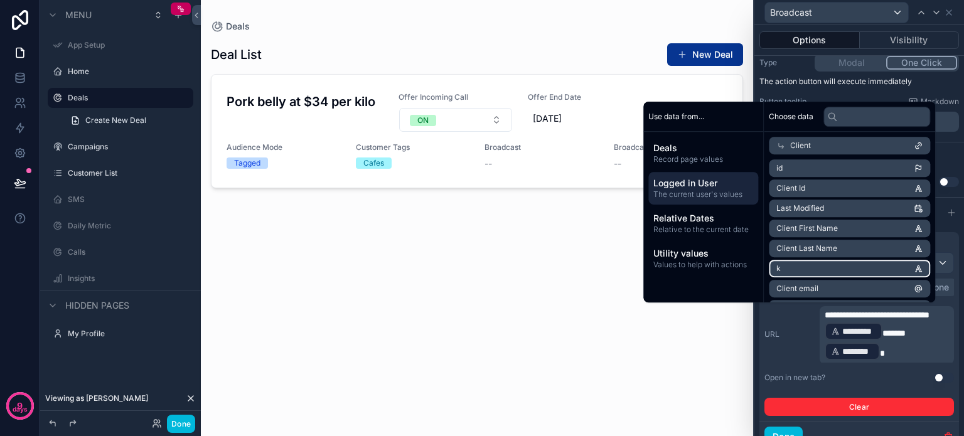
click at [824, 262] on li "k" at bounding box center [849, 269] width 161 height 18
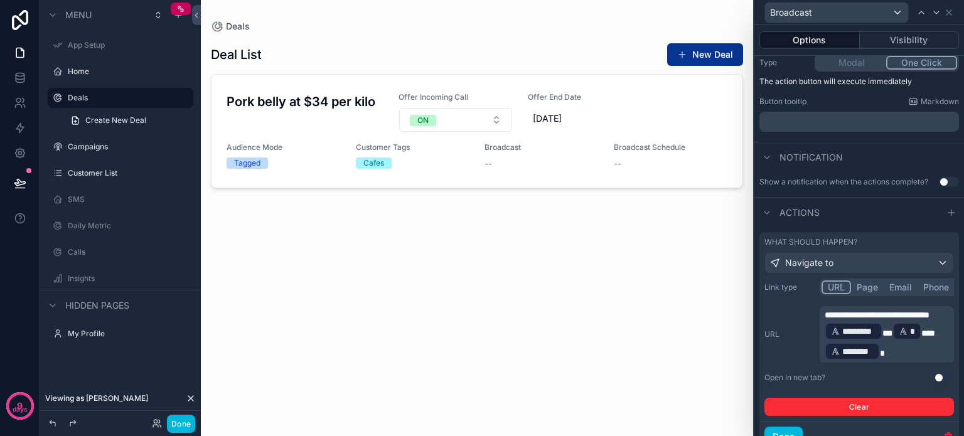
click at [796, 350] on div "**********" at bounding box center [860, 334] width 190 height 57
click at [174, 419] on button "Done" at bounding box center [181, 424] width 28 height 18
